Goal: Task Accomplishment & Management: Use online tool/utility

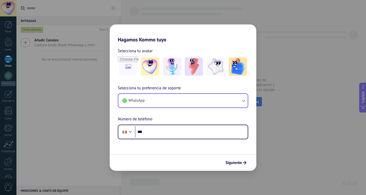
click at [239, 105] on button "WhatsApp" at bounding box center [182, 101] width 129 height 14
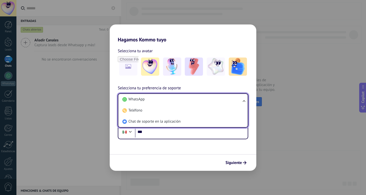
click at [230, 89] on div "Selecciona tu preferencia de soporte WhatsApp WhatsApp Teléfono Chat de soporte…" at bounding box center [183, 112] width 147 height 54
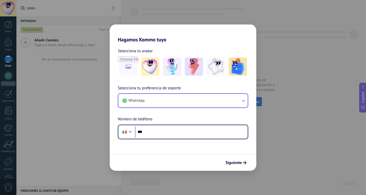
click at [219, 100] on button "WhatsApp" at bounding box center [182, 101] width 129 height 14
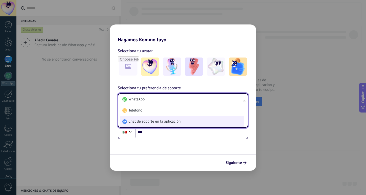
click at [186, 119] on li "Chat de soporte en la aplicación" at bounding box center [181, 121] width 123 height 11
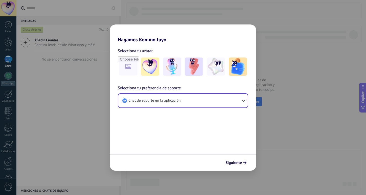
click at [186, 84] on div "Selecciona tu avatar Selecciona tu preferencia de soporte Chat de soporte en la…" at bounding box center [183, 80] width 147 height 74
click at [239, 72] on img at bounding box center [238, 67] width 18 height 18
click at [232, 160] on button "Siguiente" at bounding box center [236, 163] width 26 height 9
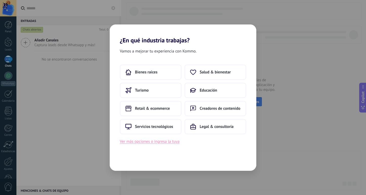
click at [167, 138] on button "Ver más opciones o ingresa la tuya" at bounding box center [150, 141] width 60 height 7
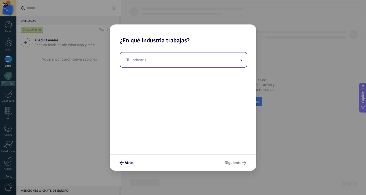
click at [159, 61] on input "text" at bounding box center [183, 60] width 126 height 15
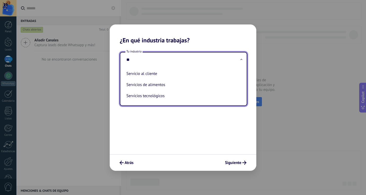
type input "*"
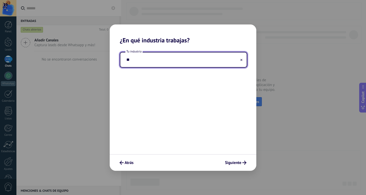
type input "*"
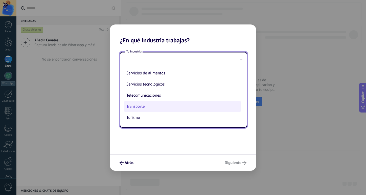
scroll to position [134, 0]
click at [153, 104] on li "Transporte" at bounding box center [182, 106] width 116 height 11
type input "**********"
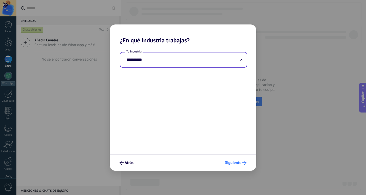
click at [229, 163] on span "Siguiente" at bounding box center [233, 163] width 16 height 4
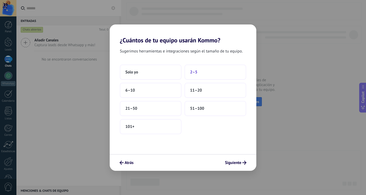
click at [191, 70] on span "2–5" at bounding box center [193, 72] width 7 height 5
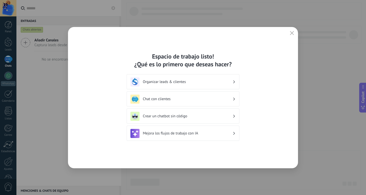
click at [219, 80] on h3 "Organizar leads & clientes" at bounding box center [188, 82] width 90 height 5
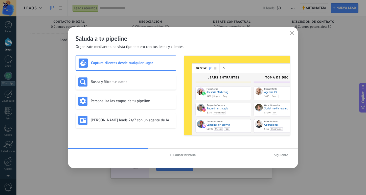
click at [171, 155] on use "button" at bounding box center [171, 155] width 2 height 3
click at [171, 155] on use "button" at bounding box center [172, 155] width 2 height 2
click at [140, 83] on h3 "Busca y filtra tus datos" at bounding box center [132, 82] width 83 height 5
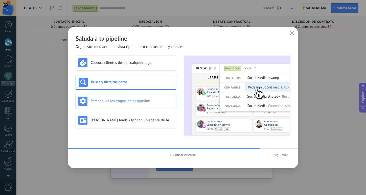
click at [139, 97] on div "Personaliza las etapas de tu pipeline" at bounding box center [125, 101] width 95 height 9
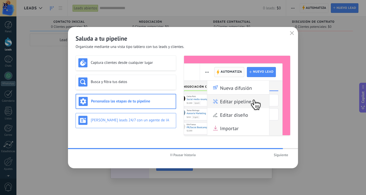
click at [137, 120] on h3 "[PERSON_NAME] leads 24/7 con un agente de IA" at bounding box center [132, 120] width 83 height 5
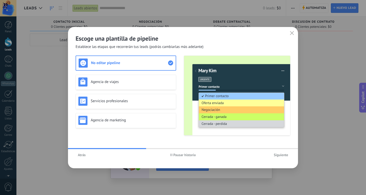
click at [82, 154] on span "Atrás" at bounding box center [82, 155] width 8 height 4
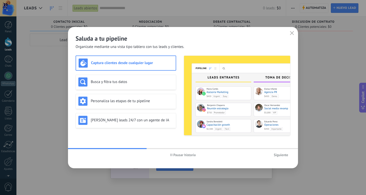
click at [282, 158] on button "Siguiente" at bounding box center [280, 155] width 19 height 8
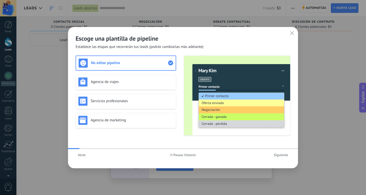
click at [148, 92] on div "No editar pipeline Agencia de viajes Servicios profesionales Agencia de marketi…" at bounding box center [126, 96] width 101 height 80
click at [177, 154] on span "Pausar historia" at bounding box center [184, 155] width 22 height 4
click at [151, 102] on h3 "Servicios profesionales" at bounding box center [132, 101] width 83 height 5
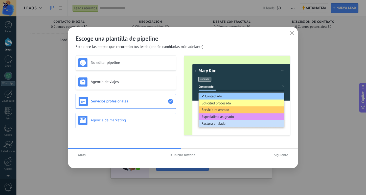
click at [146, 121] on h3 "Agencia de marketing" at bounding box center [132, 120] width 83 height 5
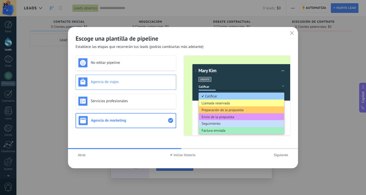
click at [144, 83] on h3 "Agencia de viajes" at bounding box center [132, 82] width 83 height 5
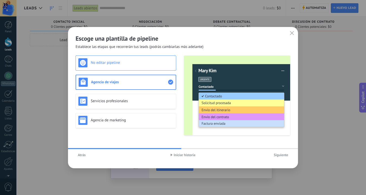
click at [142, 62] on h3 "No editar pipeline" at bounding box center [132, 62] width 83 height 5
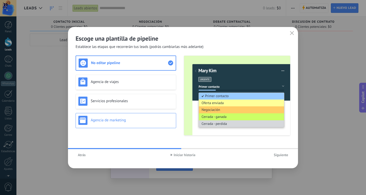
click at [141, 119] on h3 "Agencia de marketing" at bounding box center [132, 120] width 83 height 5
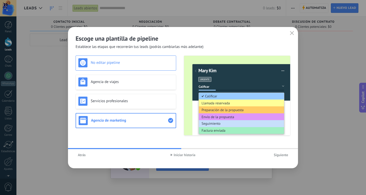
click at [143, 66] on div "No editar pipeline" at bounding box center [125, 62] width 95 height 9
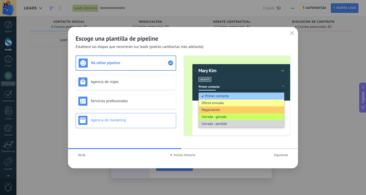
click at [98, 127] on div "Agencia de marketing" at bounding box center [126, 120] width 101 height 15
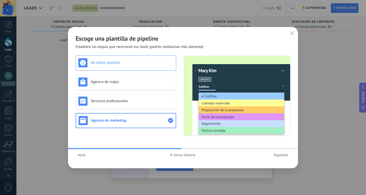
click at [110, 66] on div "No editar pipeline" at bounding box center [125, 62] width 95 height 9
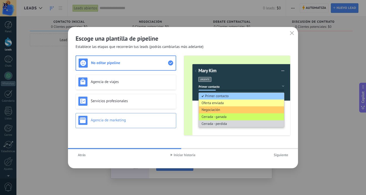
click at [109, 121] on h3 "Agencia de marketing" at bounding box center [132, 120] width 83 height 5
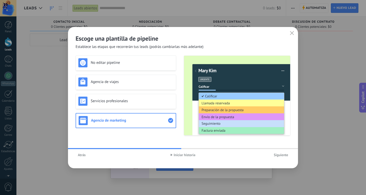
click at [276, 154] on span "Siguiente" at bounding box center [281, 155] width 14 height 4
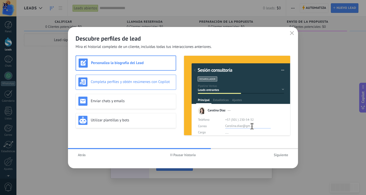
click at [150, 85] on div "Completa perfiles y obtén resúmenes con Copilot" at bounding box center [125, 82] width 95 height 9
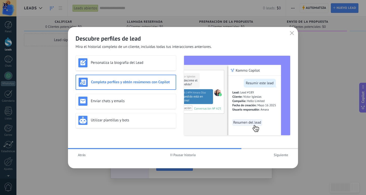
click at [182, 154] on span "Pausar historia" at bounding box center [184, 155] width 22 height 4
click at [162, 102] on h3 "Enviar chats y emails" at bounding box center [132, 101] width 83 height 5
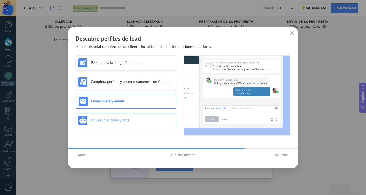
click at [162, 118] on h3 "Utilizar plantillas y bots" at bounding box center [132, 120] width 83 height 5
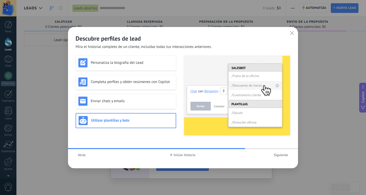
click at [182, 155] on span "Iniciar historia" at bounding box center [185, 155] width 22 height 4
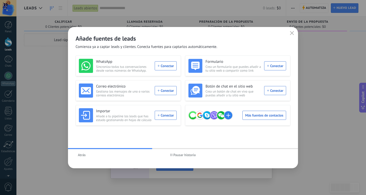
click at [182, 155] on span "Pausar historia" at bounding box center [184, 155] width 22 height 4
click at [185, 155] on span "Iniciar historia" at bounding box center [185, 155] width 22 height 4
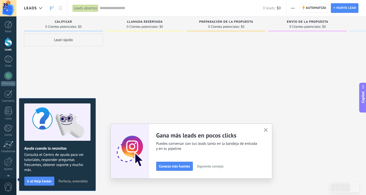
click at [74, 180] on span "Perfecto, entendido" at bounding box center [72, 182] width 29 height 4
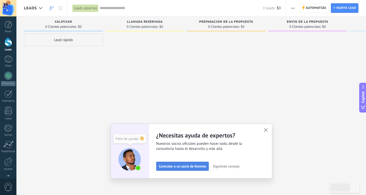
click at [169, 165] on span "Contratar a un socio de Kommo" at bounding box center [182, 167] width 47 height 4
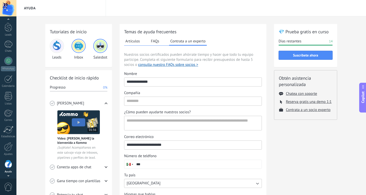
scroll to position [4, 0]
click at [9, 9] on div at bounding box center [8, 8] width 16 height 16
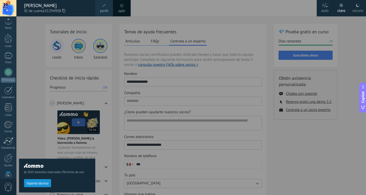
click at [42, 83] on div "© 2025 derechos reservados | Términos de uso Soporte técnico" at bounding box center [57, 105] width 76 height 179
click at [6, 10] on div at bounding box center [8, 8] width 16 height 16
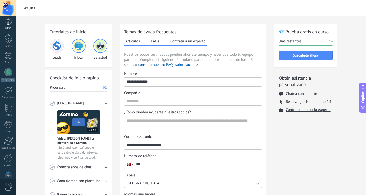
scroll to position [0, 0]
click at [10, 23] on div at bounding box center [9, 25] width 8 height 8
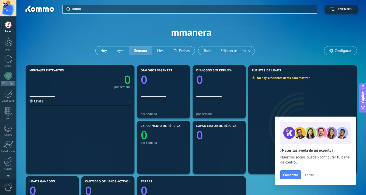
click at [184, 33] on div "Aplicar Eventos mmanera [DATE] [DATE] Semana Mes Todo Elija un usuario Configur…" at bounding box center [191, 32] width 334 height 64
click at [168, 32] on div "Aplicar Eventos mmanera [DATE] [DATE] Semana Mes Todo Elija un usuario Configur…" at bounding box center [191, 32] width 334 height 64
click at [12, 8] on div at bounding box center [8, 8] width 16 height 16
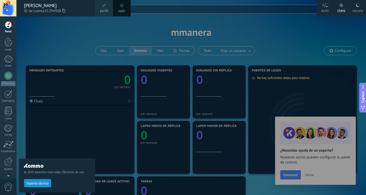
click at [11, 8] on div at bounding box center [8, 8] width 16 height 16
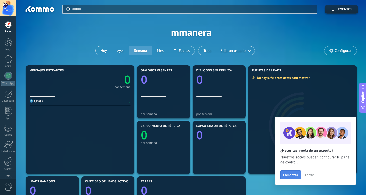
click at [287, 174] on span "Comenzar" at bounding box center [290, 175] width 15 height 4
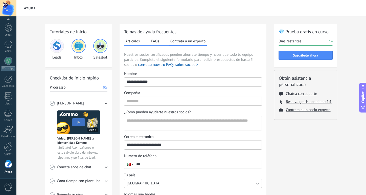
scroll to position [4, 0]
click at [8, 26] on div "Panel" at bounding box center [8, 27] width 15 height 3
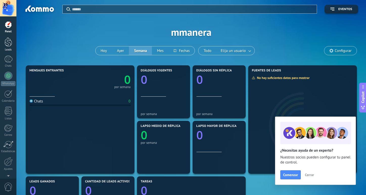
click at [6, 38] on div at bounding box center [9, 41] width 8 height 9
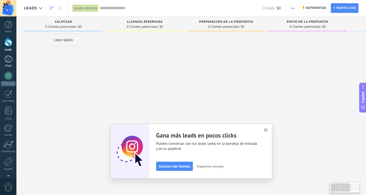
click at [9, 61] on div at bounding box center [8, 59] width 8 height 7
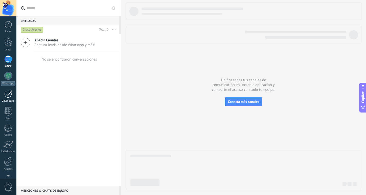
click at [8, 98] on link "Calendario" at bounding box center [8, 96] width 16 height 13
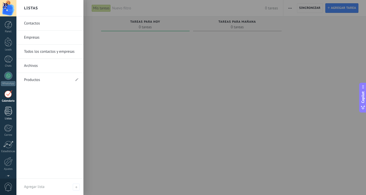
click at [11, 114] on div at bounding box center [9, 111] width 8 height 9
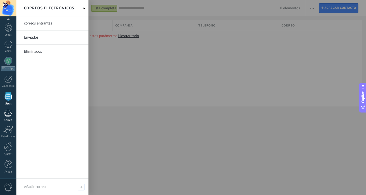
scroll to position [15, 0]
click at [9, 117] on div at bounding box center [8, 114] width 8 height 8
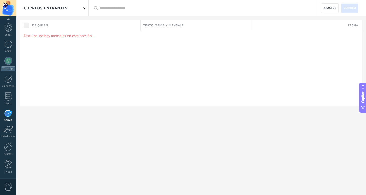
click at [348, 6] on span "Correo" at bounding box center [349, 8] width 13 height 9
click at [9, 132] on div at bounding box center [8, 130] width 10 height 8
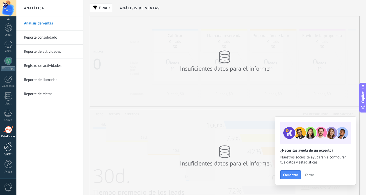
click at [9, 148] on div at bounding box center [8, 146] width 9 height 9
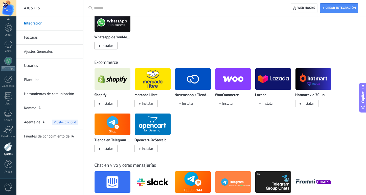
scroll to position [276, 0]
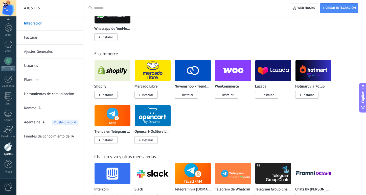
click at [153, 68] on img at bounding box center [153, 70] width 36 height 25
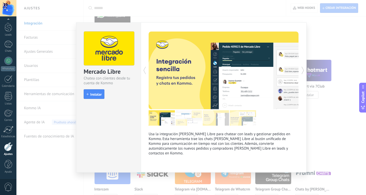
click at [314, 22] on div "Mercado Libre Chatea con clientes desde tu cuenta de Kommo install Instalar Usa…" at bounding box center [190, 97] width 349 height 195
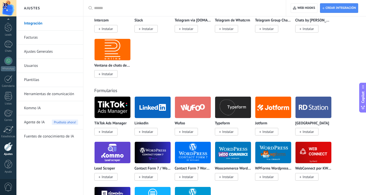
scroll to position [456, 0]
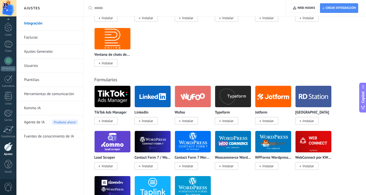
click at [147, 91] on img at bounding box center [153, 96] width 36 height 25
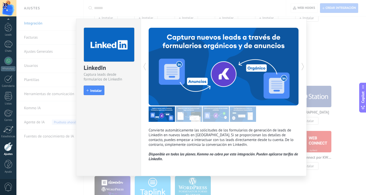
click at [193, 115] on img at bounding box center [189, 114] width 26 height 15
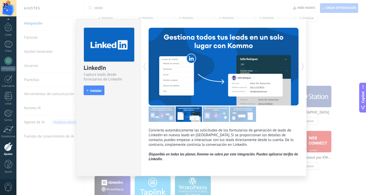
click at [209, 115] on img at bounding box center [216, 114] width 26 height 15
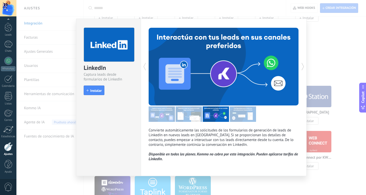
click at [233, 113] on img at bounding box center [243, 114] width 26 height 15
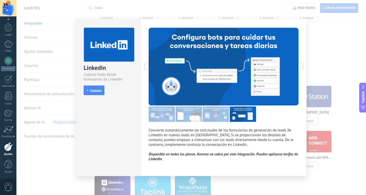
click at [327, 40] on div "LinkedIn Captura leads desde formularios de LinkedIn install Instalar Convierte…" at bounding box center [190, 97] width 349 height 195
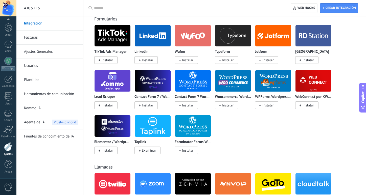
scroll to position [509, 0]
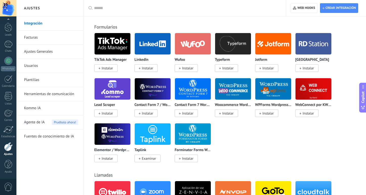
click at [111, 91] on img at bounding box center [112, 89] width 36 height 25
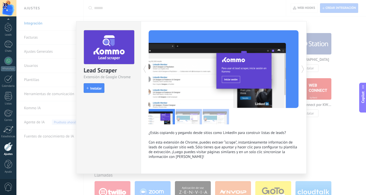
click at [191, 122] on img at bounding box center [189, 116] width 26 height 15
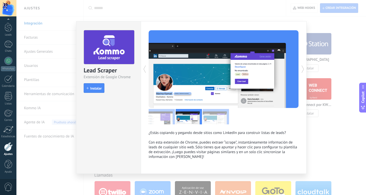
click at [209, 119] on img at bounding box center [216, 116] width 26 height 15
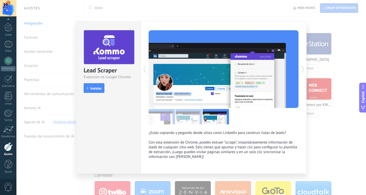
click at [312, 22] on div "Lead Scraper Extensión de Google Chrome install Instalar ¿Estás copiando y pega…" at bounding box center [190, 97] width 349 height 195
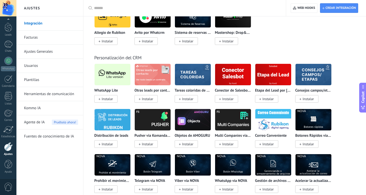
scroll to position [1201, 0]
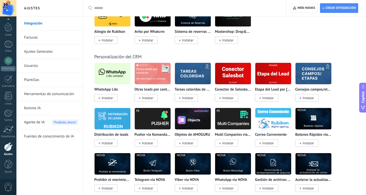
click at [271, 75] on img at bounding box center [273, 73] width 36 height 25
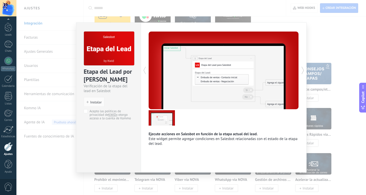
click at [326, 34] on div "Etapa del Lead por KWID Verificación de la etapa del lead en Salesbot install I…" at bounding box center [190, 97] width 349 height 195
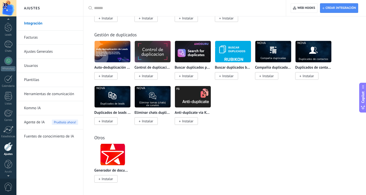
scroll to position [0, 0]
click at [13, 28] on link "Panel" at bounding box center [8, 27] width 16 height 12
